Goal: Information Seeking & Learning: Learn about a topic

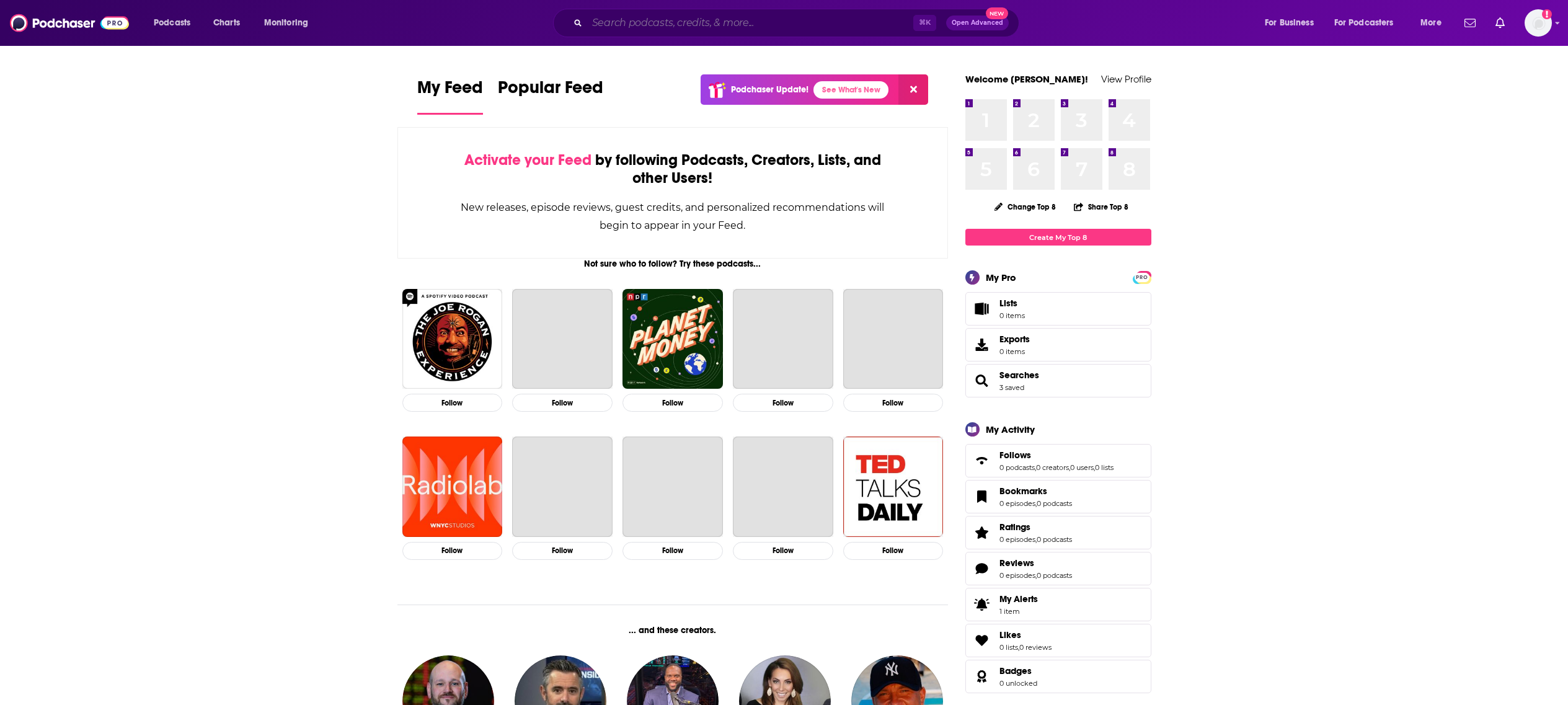
click at [701, 26] on input "Search podcasts, credits, & more..." at bounding box center [750, 23] width 326 height 20
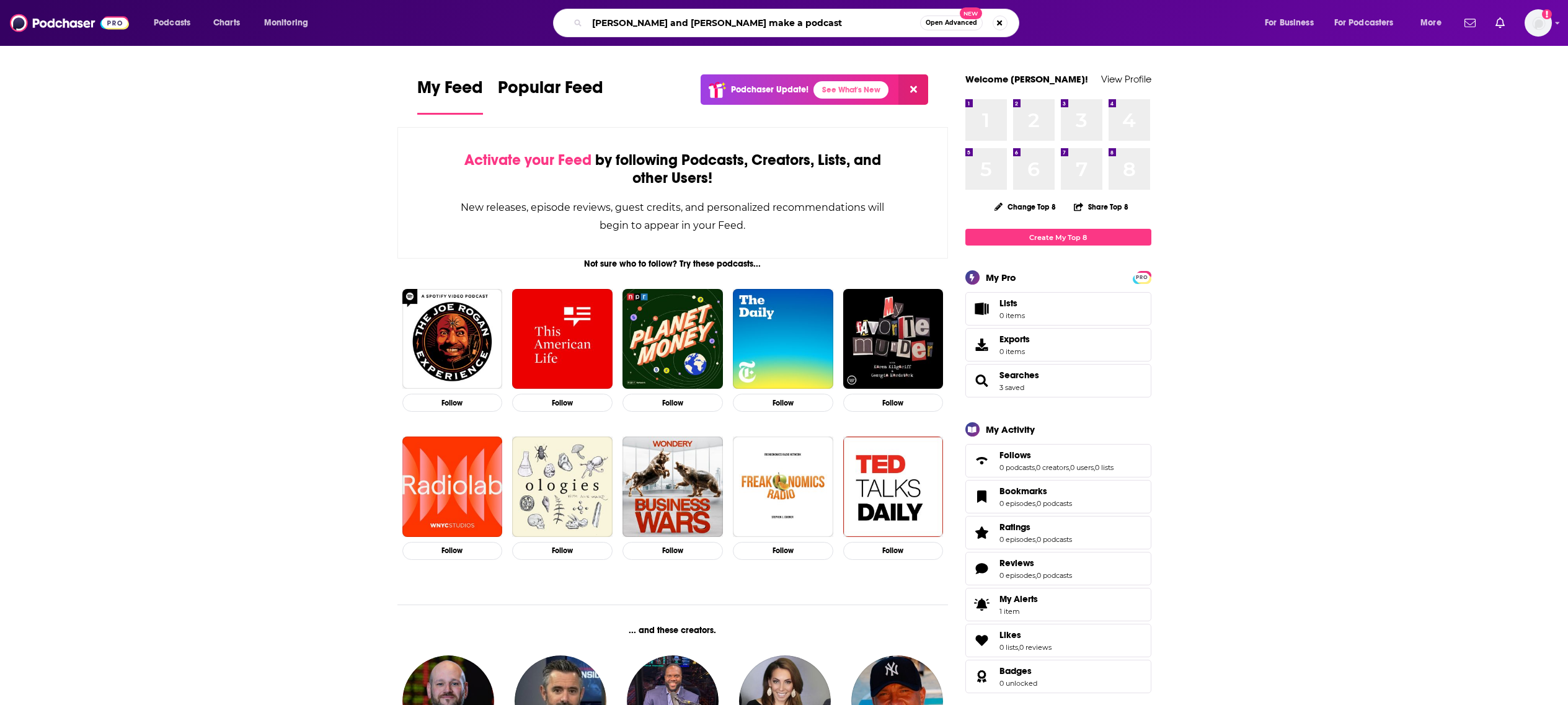
type input "[PERSON_NAME] and [PERSON_NAME] make a podcast"
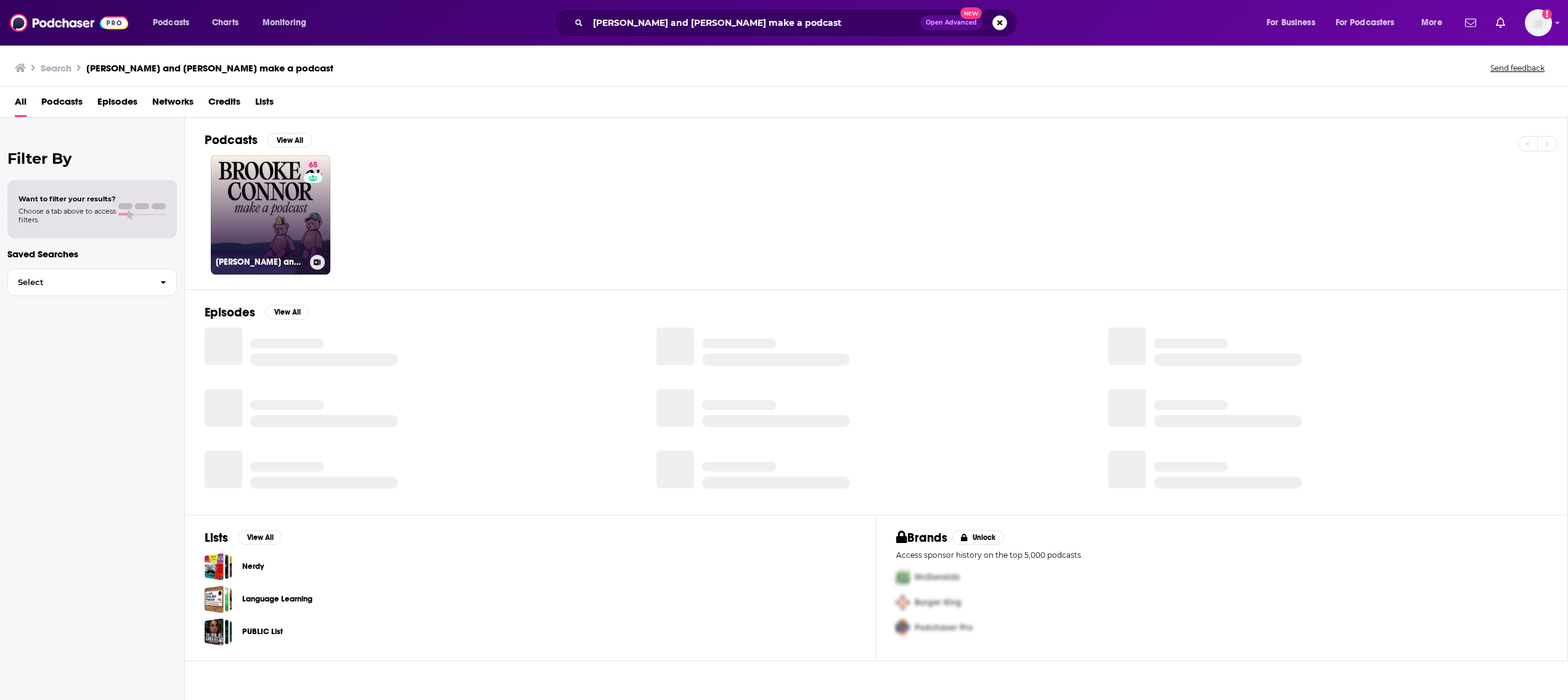
click at [319, 194] on div "65" at bounding box center [315, 208] width 22 height 95
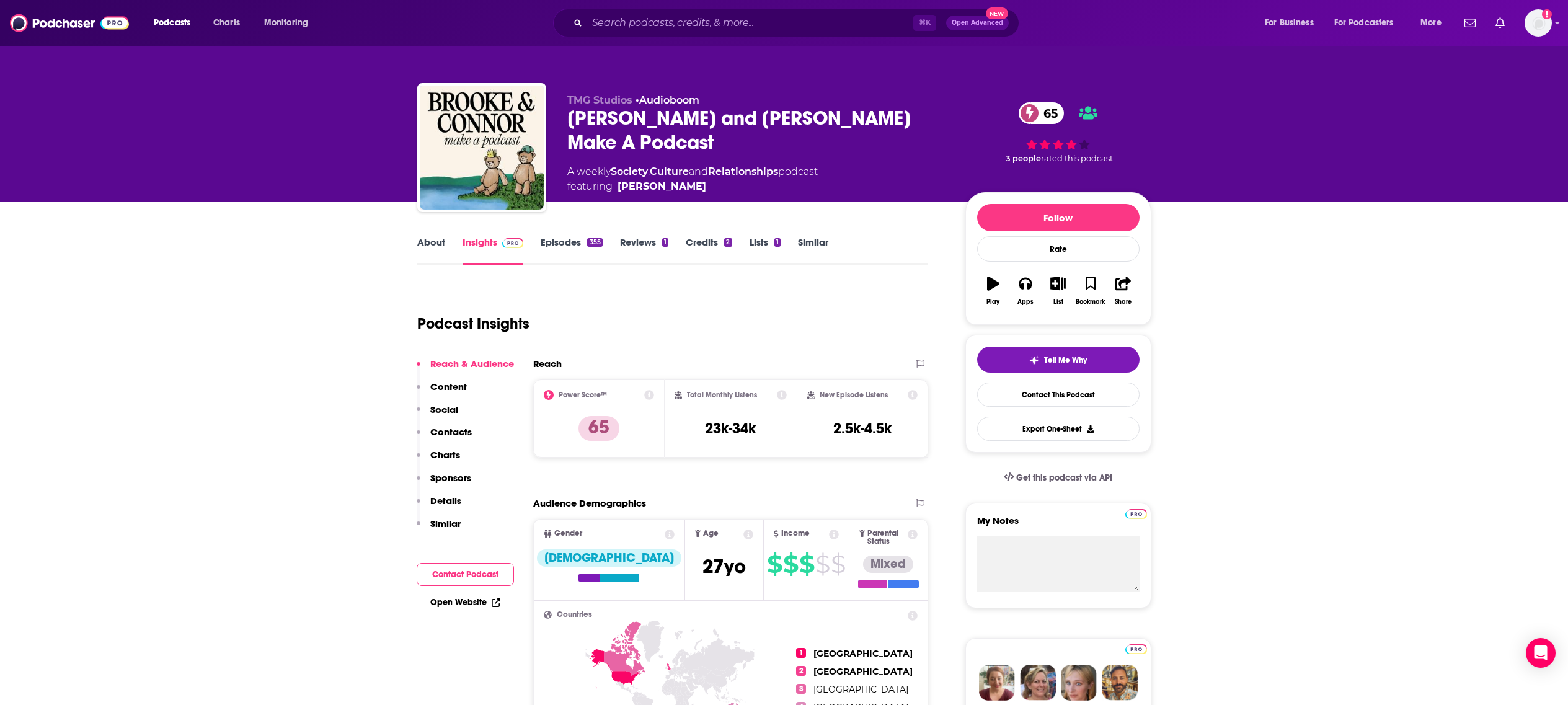
click at [651, 398] on icon at bounding box center [649, 395] width 10 height 10
